Goal: Book appointment/travel/reservation

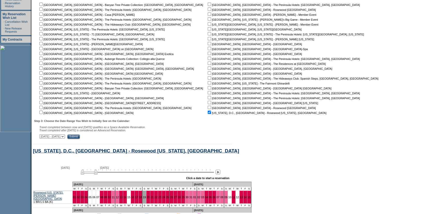
scroll to position [168, 0]
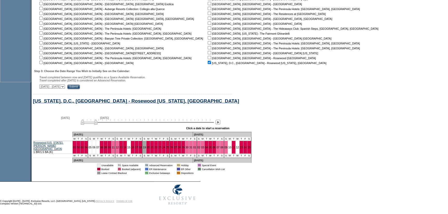
click at [288, 131] on form "Follow Us ::" at bounding box center [224, 20] width 448 height 376
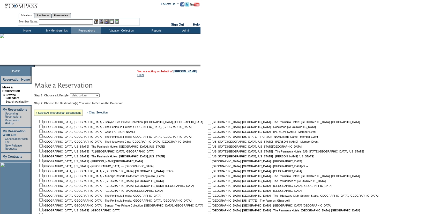
scroll to position [0, 0]
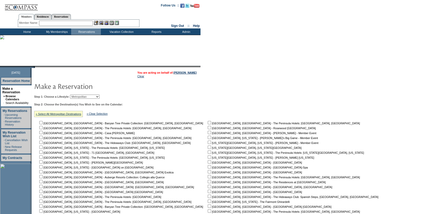
click at [89, 95] on select "Beach Leisure Metropolitan Mountain OIAL for Adventure OIAL for Couples OIAL fo…" at bounding box center [84, 97] width 29 height 4
select select "Beach"
click at [79, 95] on select "Beach Leisure Metropolitan Mountain OIAL for Adventure OIAL for Couples OIAL fo…" at bounding box center [84, 97] width 29 height 4
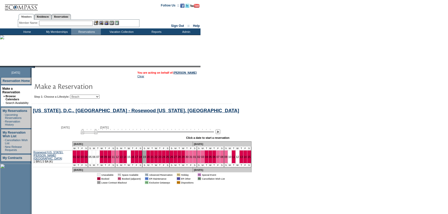
click at [249, 112] on div "[US_STATE], D.C., [GEOGRAPHIC_DATA] - Rosewood [US_STATE], [GEOGRAPHIC_DATA]" at bounding box center [152, 112] width 241 height 9
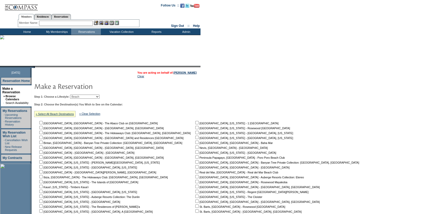
scroll to position [124, 0]
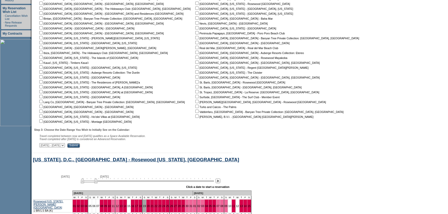
drag, startPoint x: 44, startPoint y: 107, endPoint x: 59, endPoint y: 109, distance: 14.7
click at [43, 107] on input "checkbox" at bounding box center [40, 106] width 3 height 3
checkbox input "true"
click at [251, 136] on div "Travel completed between now and [DATE] qualifies as a Space Available Reservat…" at bounding box center [200, 138] width 323 height 6
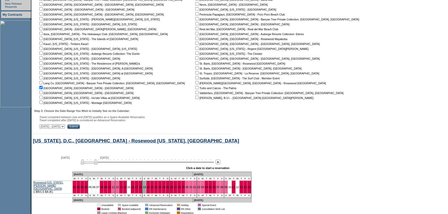
scroll to position [183, 0]
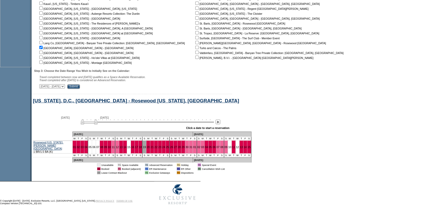
click at [80, 86] on input "Submit" at bounding box center [73, 86] width 13 height 5
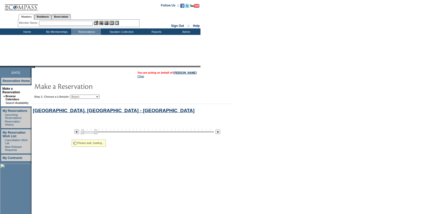
select select "Beach"
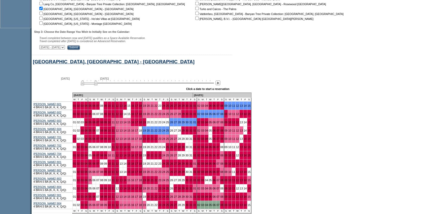
scroll to position [256, 0]
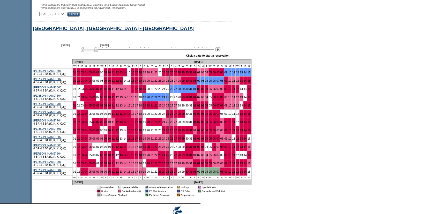
click at [219, 52] on img at bounding box center [218, 49] width 5 height 5
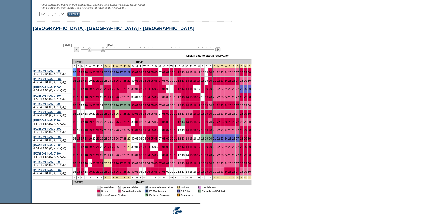
click at [220, 52] on img at bounding box center [218, 49] width 5 height 5
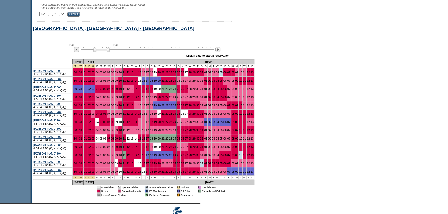
click at [98, 51] on img at bounding box center [101, 49] width 17 height 5
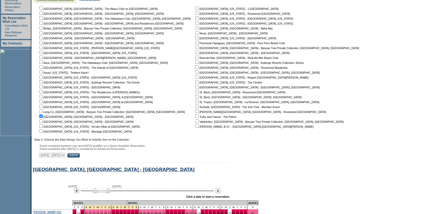
click at [354, 109] on form "Follow Us ::" at bounding box center [224, 128] width 448 height 486
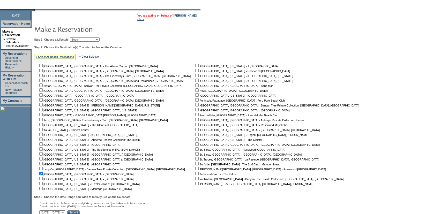
scroll to position [0, 0]
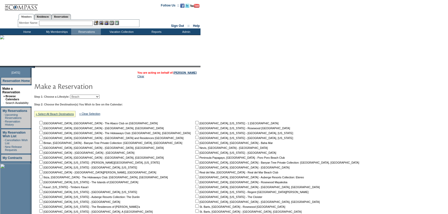
drag, startPoint x: 29, startPoint y: 33, endPoint x: 36, endPoint y: 26, distance: 9.7
click at [29, 33] on td "Home" at bounding box center [27, 31] width 30 height 6
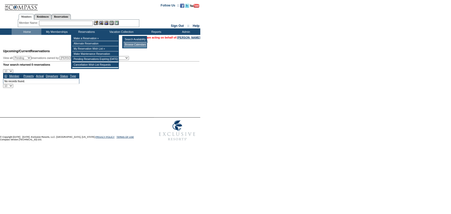
click at [140, 45] on td "Browse Calendars" at bounding box center [135, 44] width 23 height 5
